Goal: Navigation & Orientation: Find specific page/section

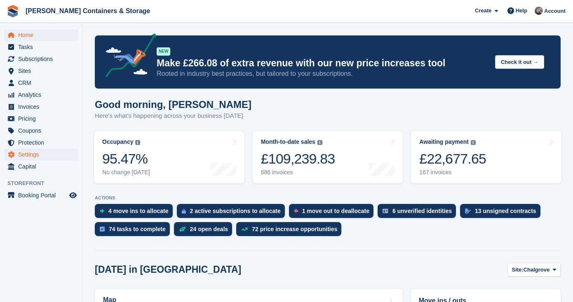
click at [42, 158] on span "Settings" at bounding box center [42, 155] width 49 height 12
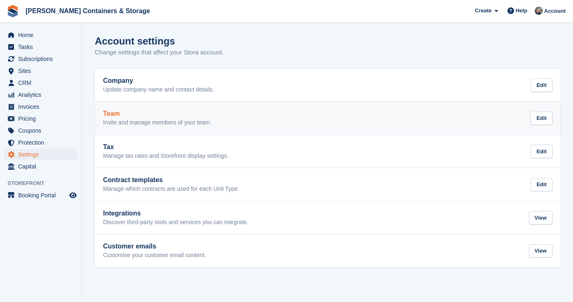
click at [176, 112] on h2 "Team" at bounding box center [157, 113] width 108 height 7
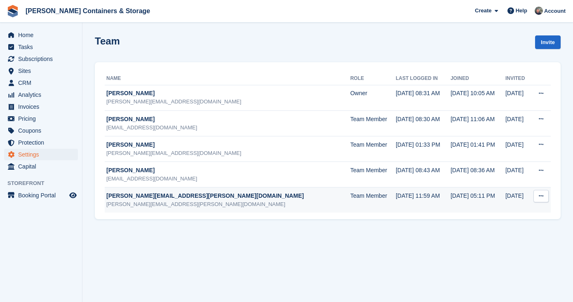
click at [143, 209] on td "mike@jennings.uk mike@jennings.uk" at bounding box center [228, 201] width 246 height 26
click at [139, 195] on div "mike@jennings.uk" at bounding box center [228, 196] width 244 height 9
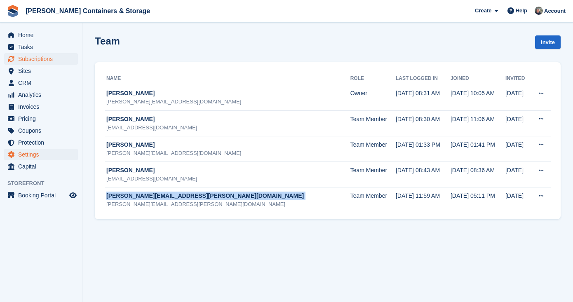
click at [51, 56] on span "Subscriptions" at bounding box center [42, 59] width 49 height 12
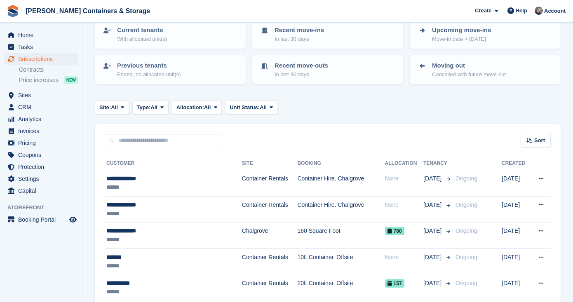
scroll to position [127, 0]
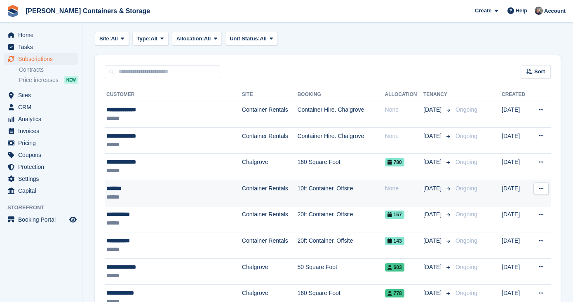
click at [163, 197] on div "******" at bounding box center [162, 197] width 113 height 9
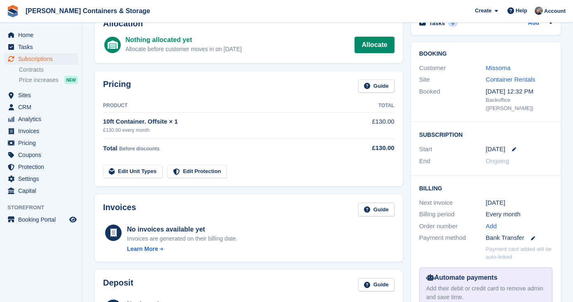
scroll to position [60, 0]
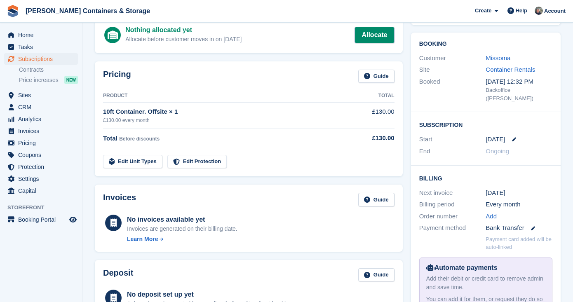
click at [375, 34] on link "Allocate" at bounding box center [375, 35] width 40 height 16
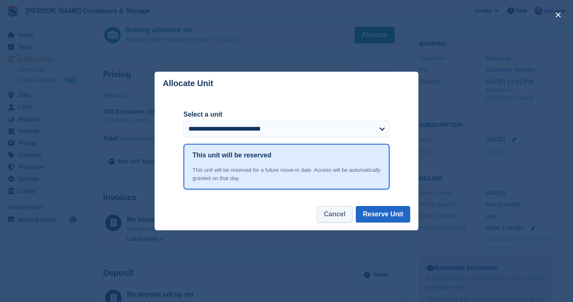
click at [325, 214] on button "Cancel" at bounding box center [334, 214] width 35 height 16
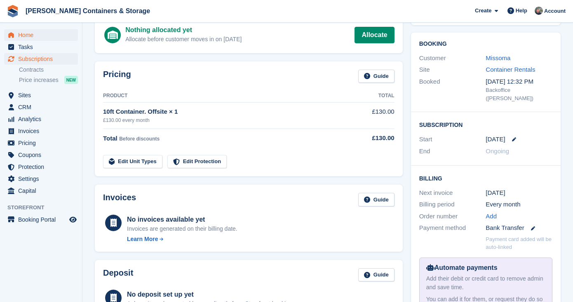
click at [43, 37] on span "Home" at bounding box center [42, 35] width 49 height 12
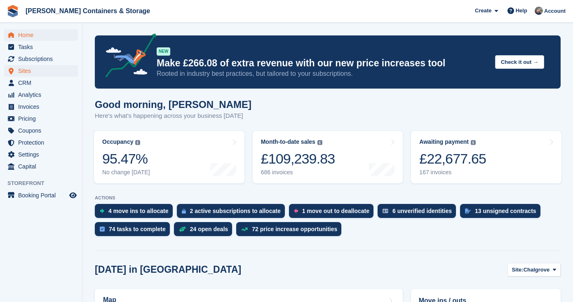
click at [35, 71] on span "Sites" at bounding box center [42, 71] width 49 height 12
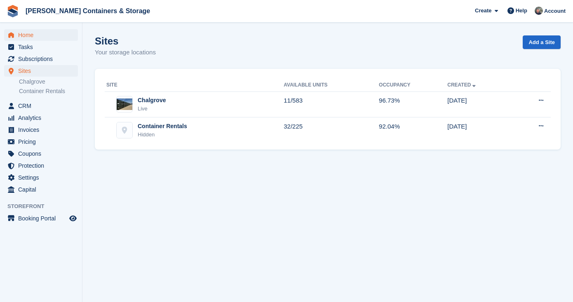
click at [29, 30] on span "Home" at bounding box center [42, 35] width 49 height 12
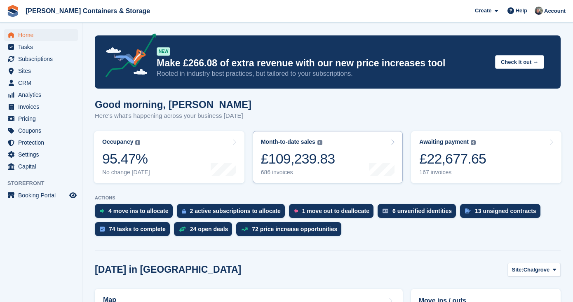
click at [302, 153] on div "£109,239.83" at bounding box center [298, 158] width 74 height 17
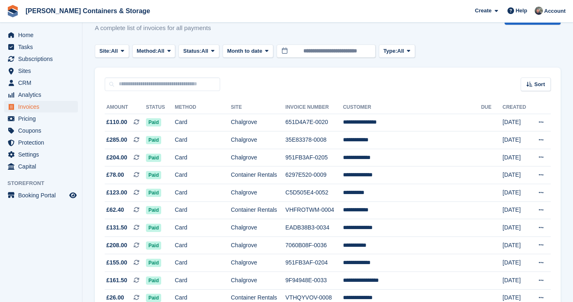
scroll to position [70, 0]
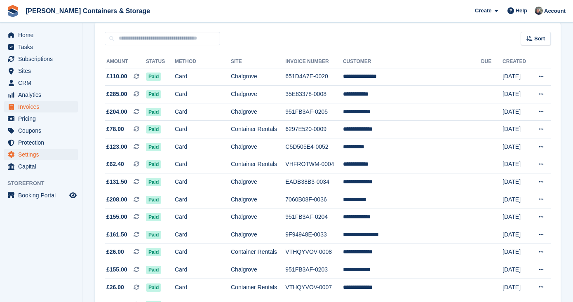
click at [49, 153] on span "Settings" at bounding box center [42, 155] width 49 height 12
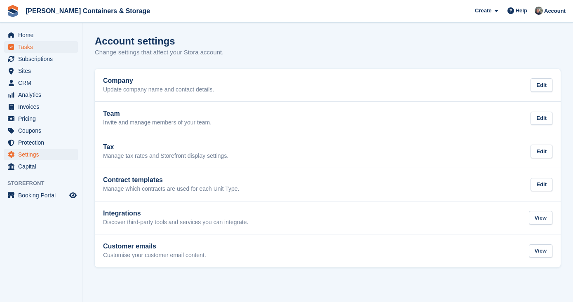
click at [63, 42] on span "Tasks" at bounding box center [42, 47] width 49 height 12
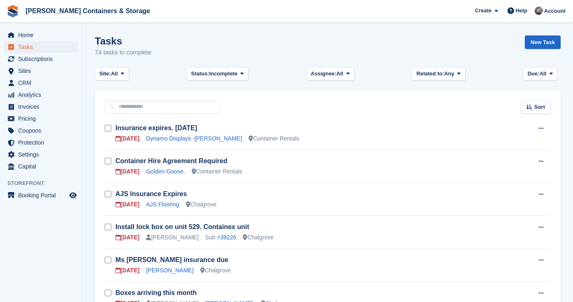
click at [55, 37] on span "Home" at bounding box center [42, 35] width 49 height 12
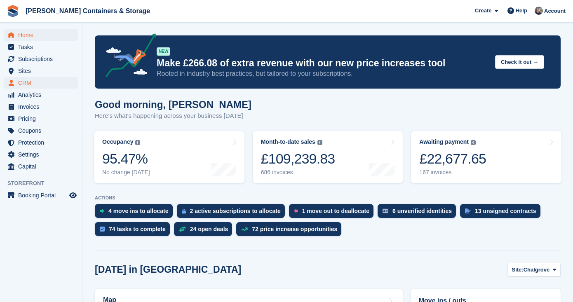
click at [43, 81] on span "CRM" at bounding box center [42, 83] width 49 height 12
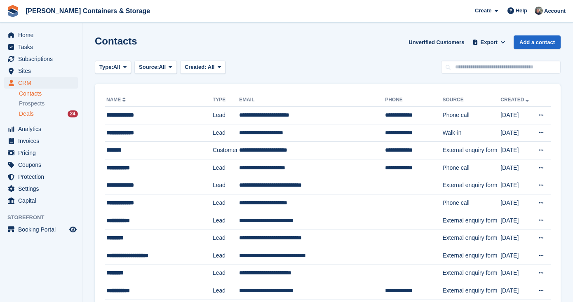
click at [38, 113] on div "Deals 24" at bounding box center [48, 114] width 59 height 8
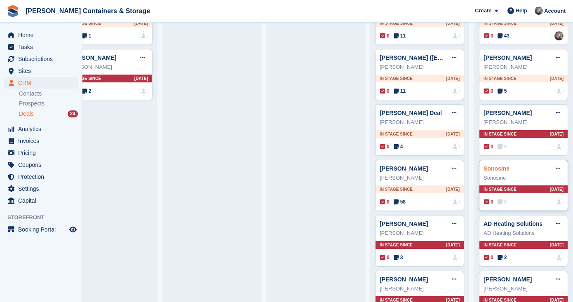
scroll to position [129, 0]
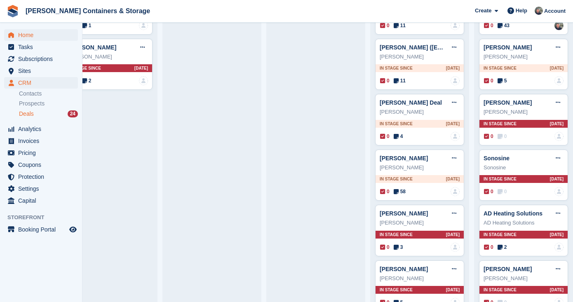
click at [41, 34] on span "Home" at bounding box center [42, 35] width 49 height 12
